Goal: Use online tool/utility: Utilize a website feature to perform a specific function

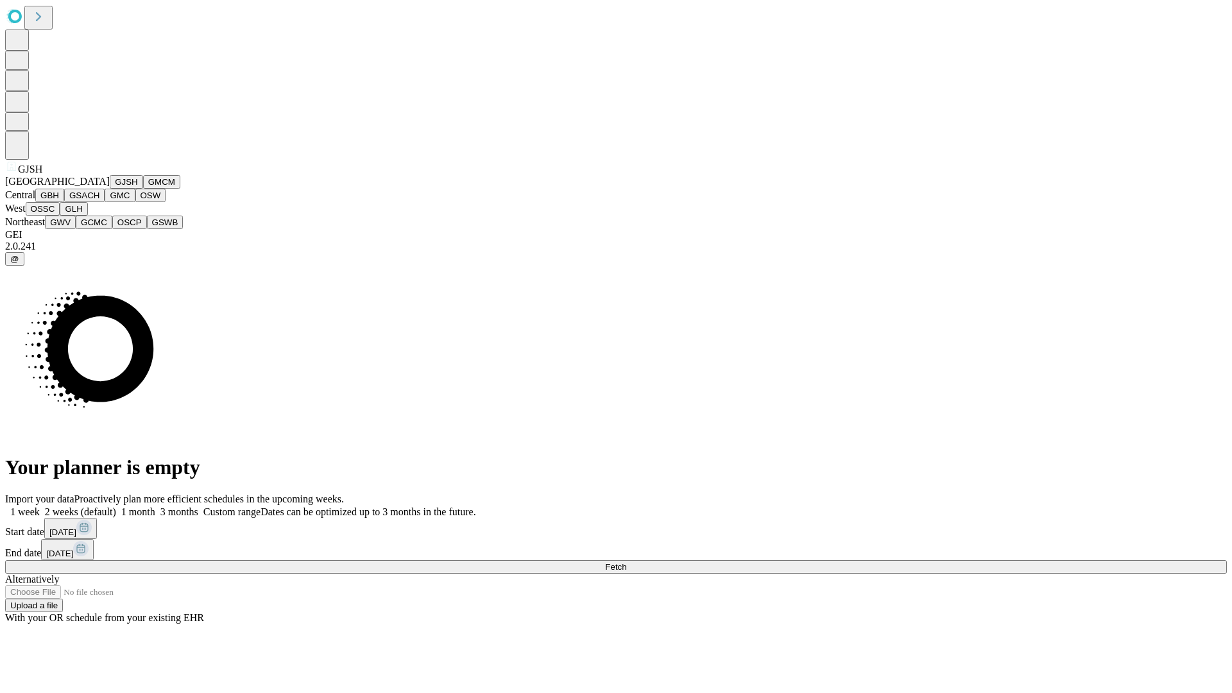
click at [110, 189] on button "GJSH" at bounding box center [126, 181] width 33 height 13
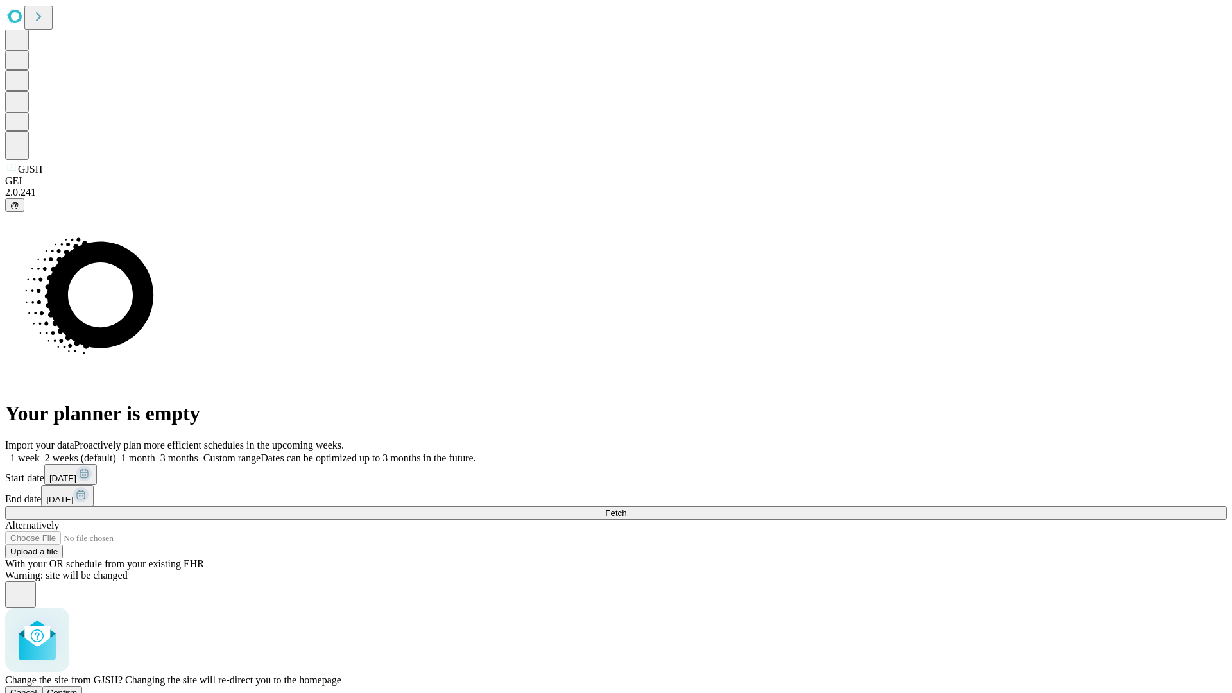
click at [78, 688] on span "Confirm" at bounding box center [62, 693] width 30 height 10
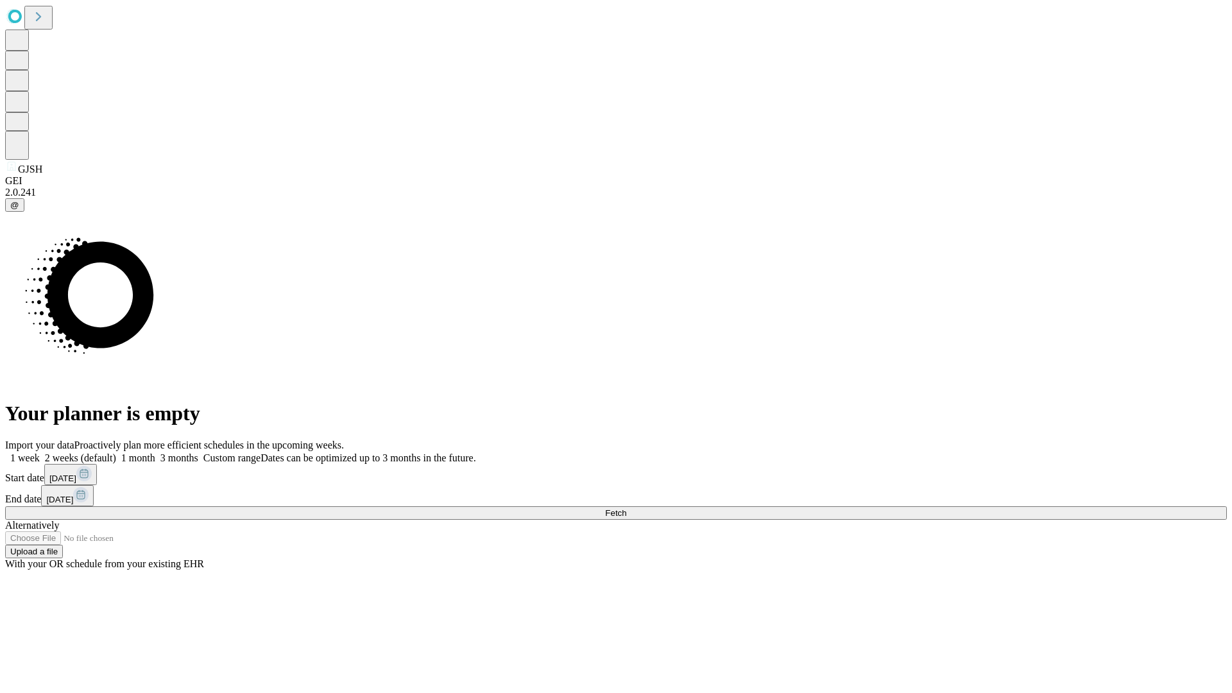
click at [155, 452] on label "1 month" at bounding box center [135, 457] width 39 height 11
click at [626, 508] on span "Fetch" at bounding box center [615, 513] width 21 height 10
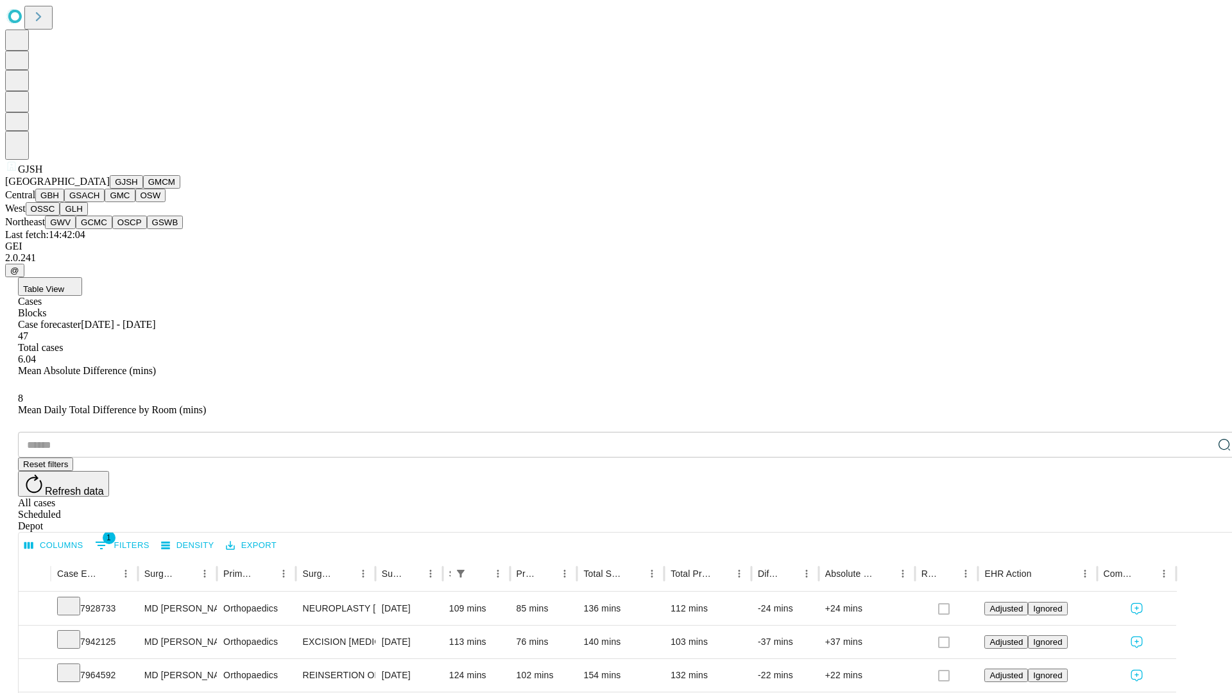
click at [143, 189] on button "GMCM" at bounding box center [161, 181] width 37 height 13
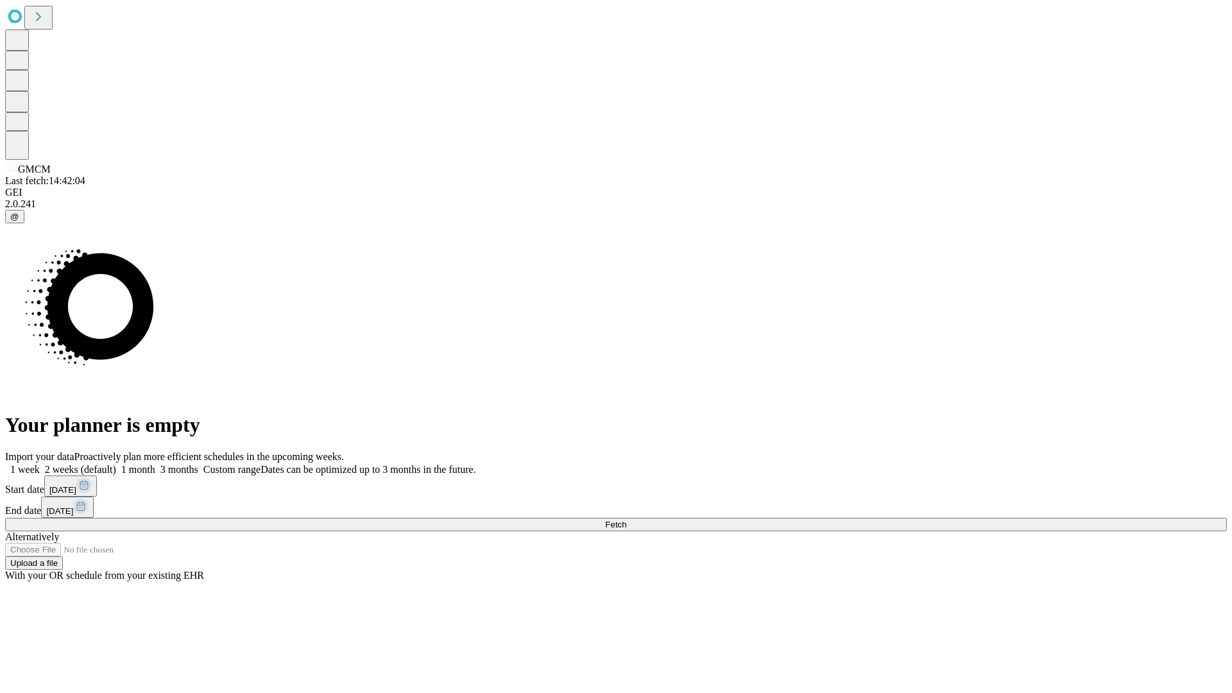
click at [626, 520] on span "Fetch" at bounding box center [615, 525] width 21 height 10
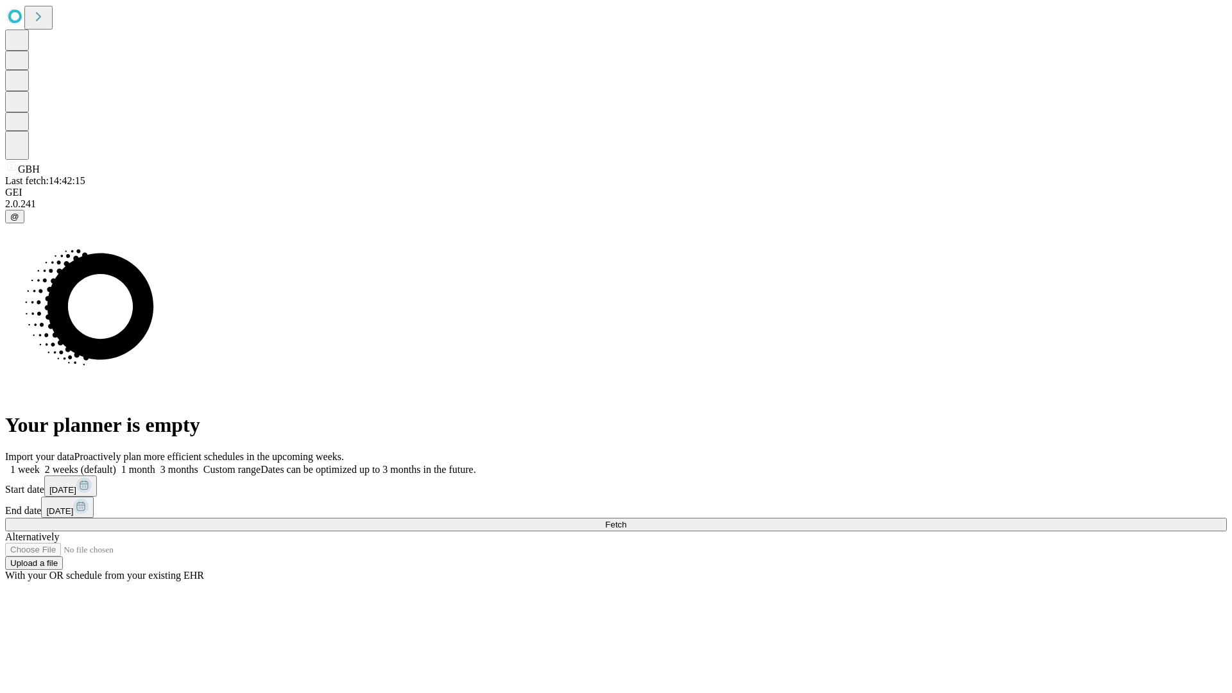
click at [155, 464] on label "1 month" at bounding box center [135, 469] width 39 height 11
click at [626, 520] on span "Fetch" at bounding box center [615, 525] width 21 height 10
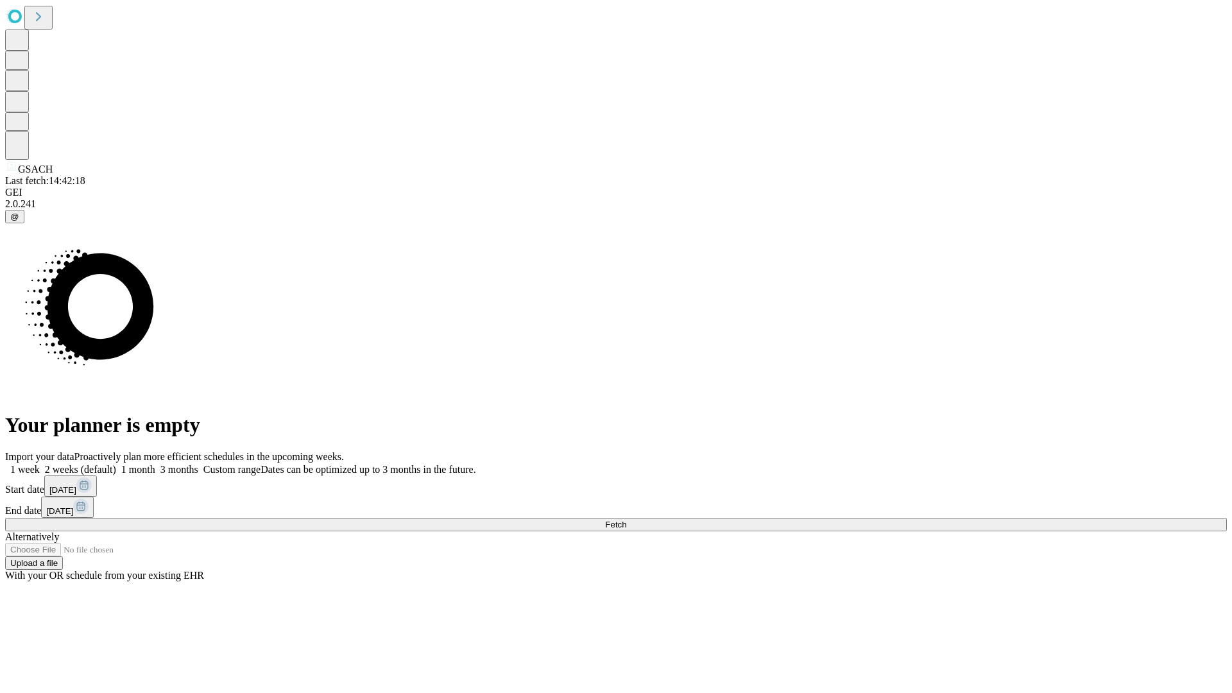
click at [155, 464] on label "1 month" at bounding box center [135, 469] width 39 height 11
click at [626, 520] on span "Fetch" at bounding box center [615, 525] width 21 height 10
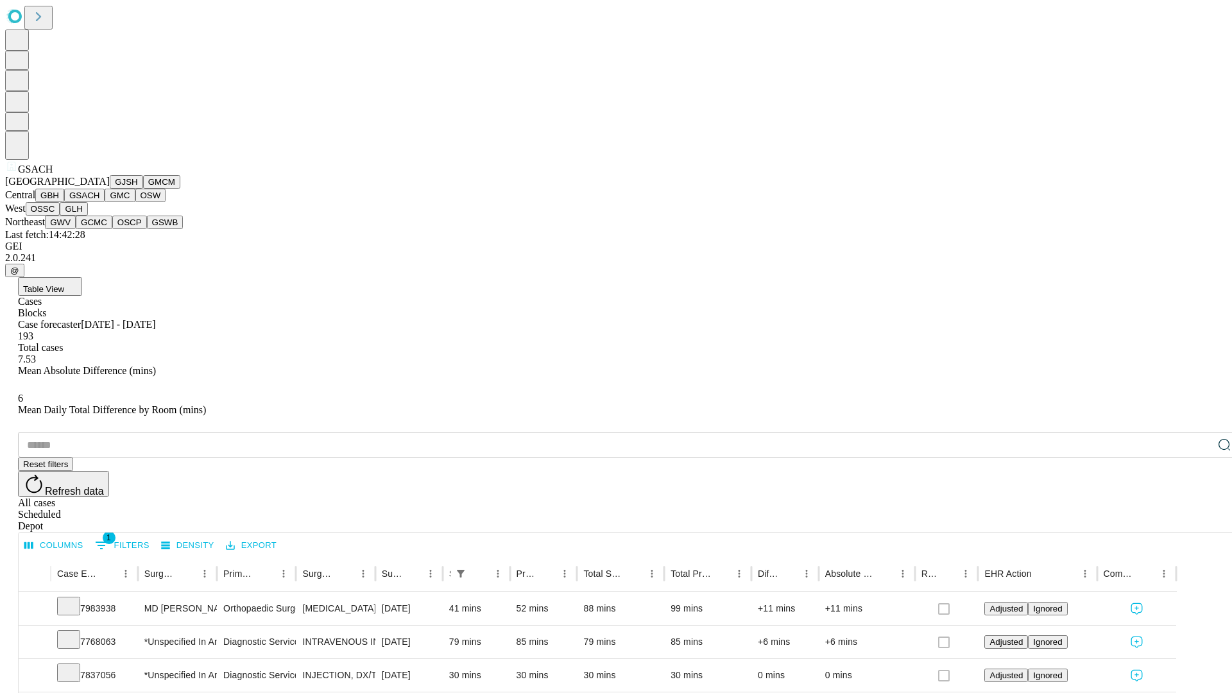
click at [105, 202] on button "GMC" at bounding box center [120, 195] width 30 height 13
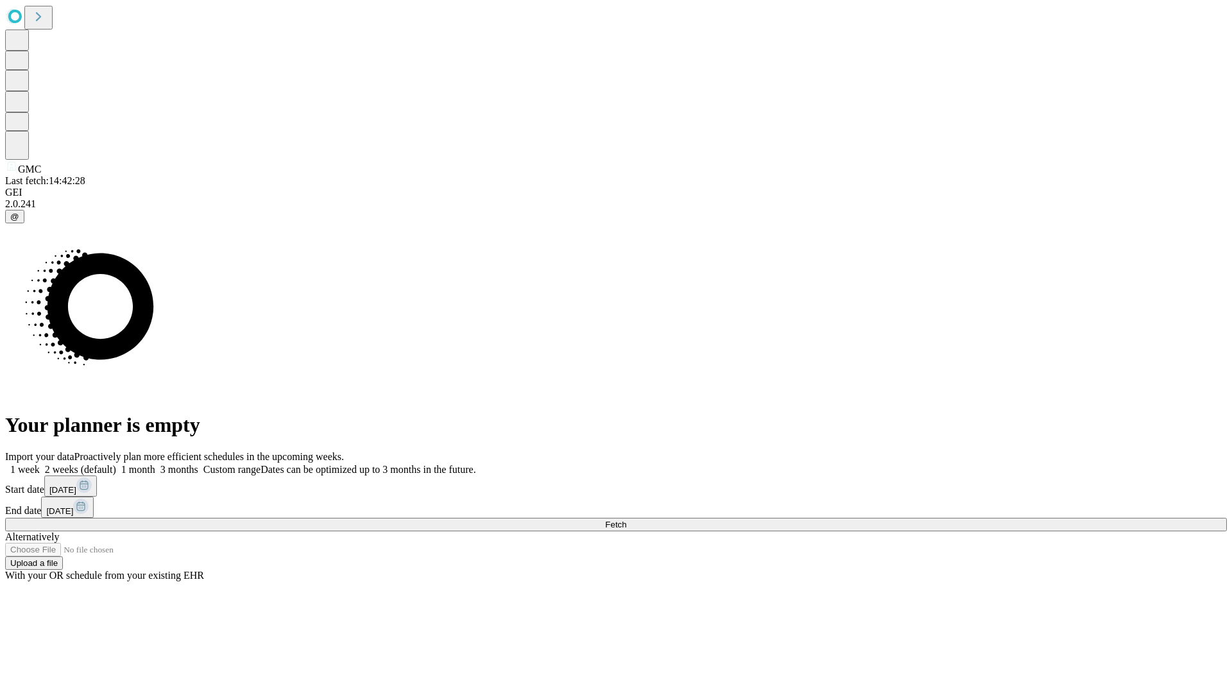
click at [155, 464] on label "1 month" at bounding box center [135, 469] width 39 height 11
click at [626, 520] on span "Fetch" at bounding box center [615, 525] width 21 height 10
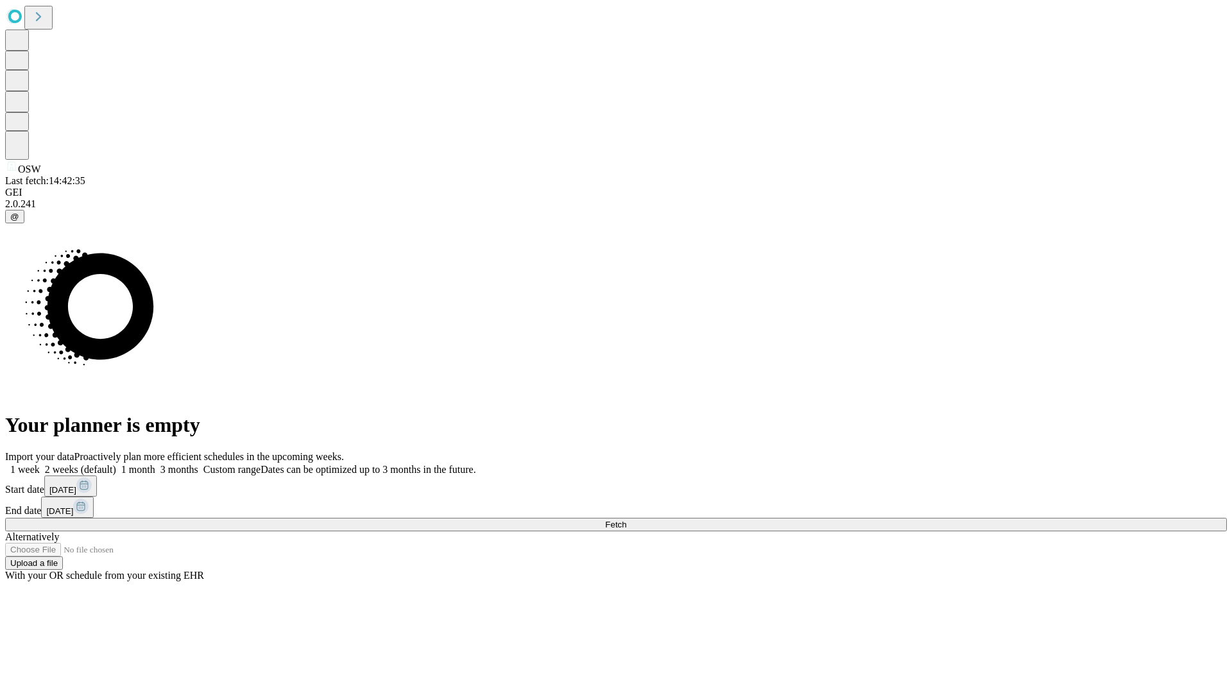
click at [155, 464] on label "1 month" at bounding box center [135, 469] width 39 height 11
click at [626, 520] on span "Fetch" at bounding box center [615, 525] width 21 height 10
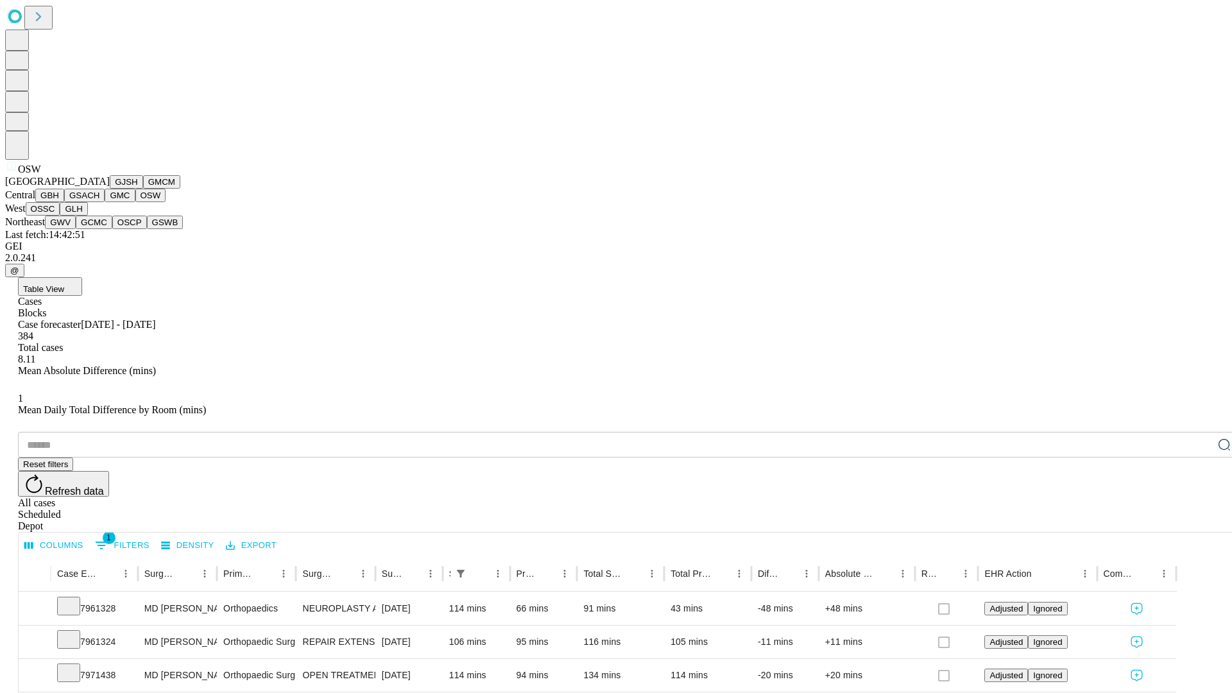
click at [60, 216] on button "OSSC" at bounding box center [43, 208] width 35 height 13
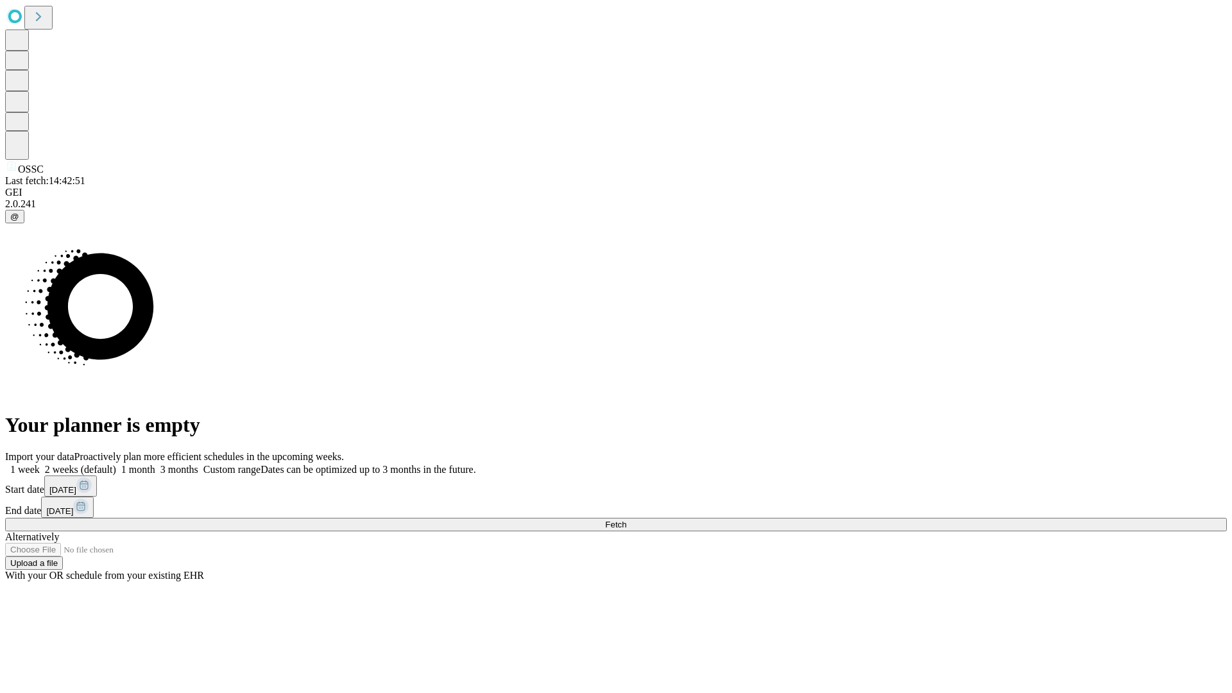
click at [155, 464] on label "1 month" at bounding box center [135, 469] width 39 height 11
click at [626, 520] on span "Fetch" at bounding box center [615, 525] width 21 height 10
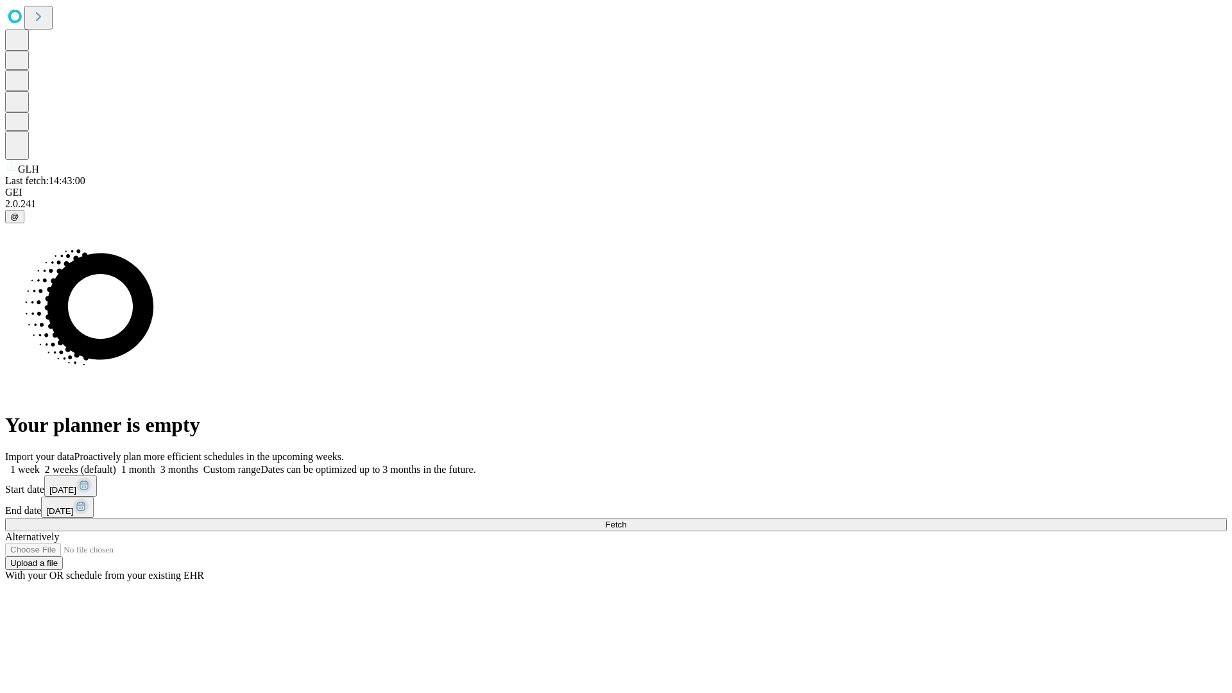
click at [155, 464] on label "1 month" at bounding box center [135, 469] width 39 height 11
click at [626, 520] on span "Fetch" at bounding box center [615, 525] width 21 height 10
click at [155, 464] on label "1 month" at bounding box center [135, 469] width 39 height 11
click at [626, 520] on span "Fetch" at bounding box center [615, 525] width 21 height 10
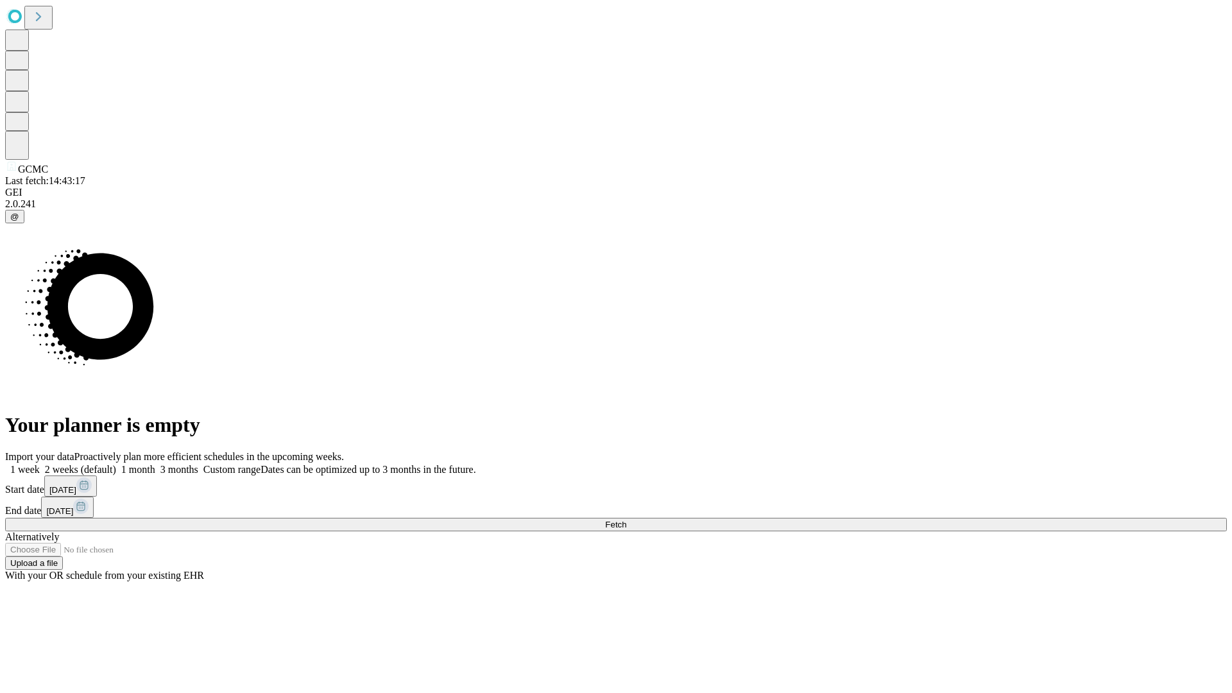
click at [155, 464] on label "1 month" at bounding box center [135, 469] width 39 height 11
click at [626, 520] on span "Fetch" at bounding box center [615, 525] width 21 height 10
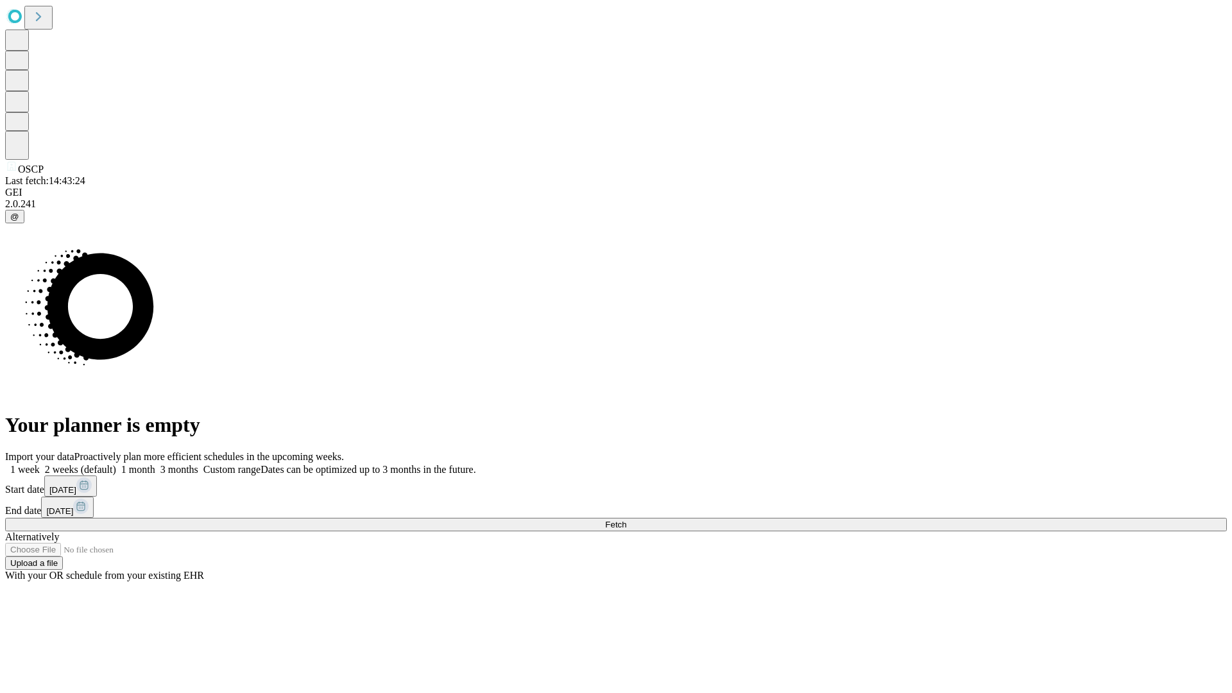
click at [155, 464] on label "1 month" at bounding box center [135, 469] width 39 height 11
click at [626, 520] on span "Fetch" at bounding box center [615, 525] width 21 height 10
